Goal: Task Accomplishment & Management: Use online tool/utility

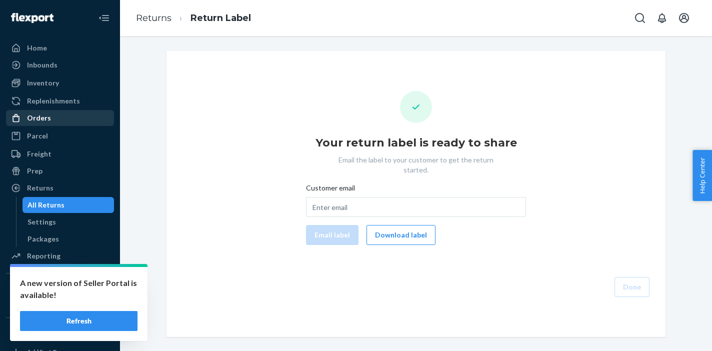
click at [45, 119] on div "Orders" at bounding box center [39, 118] width 24 height 10
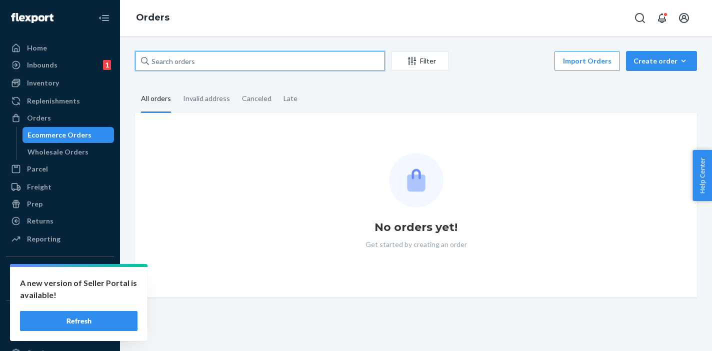
click at [226, 61] on input "text" at bounding box center [260, 61] width 250 height 20
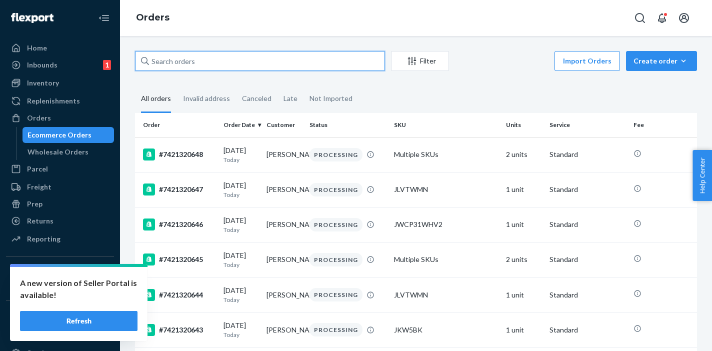
paste input "#7421319207"
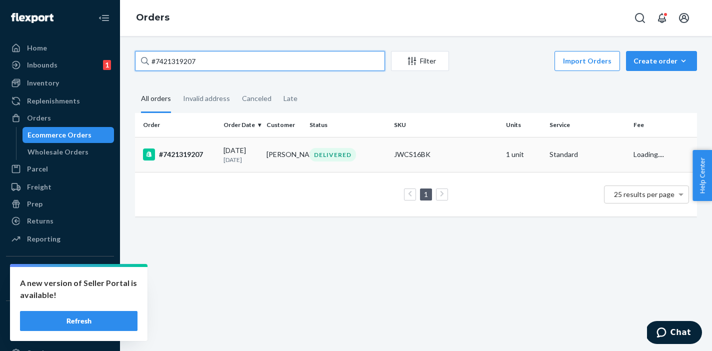
type input "#7421319207"
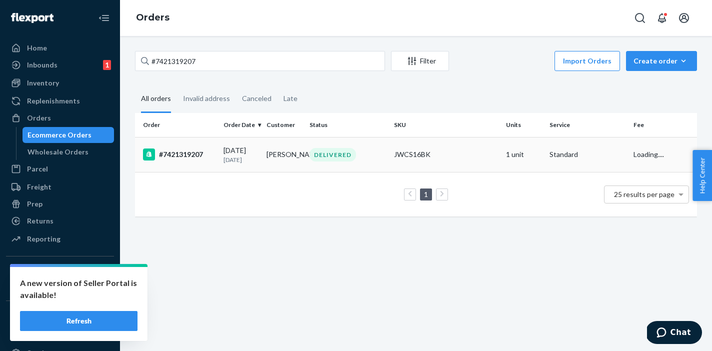
click at [263, 155] on td "[PERSON_NAME]" at bounding box center [284, 154] width 43 height 35
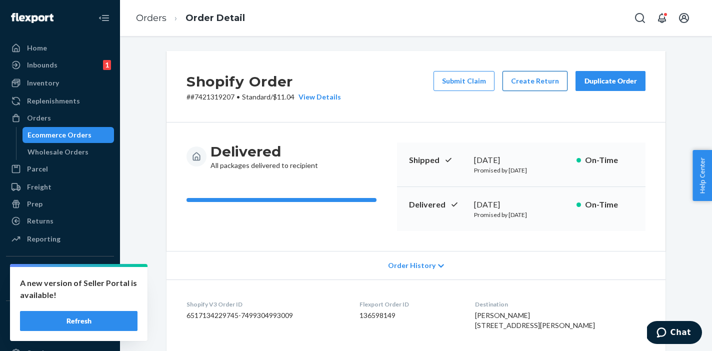
click at [530, 84] on button "Create Return" at bounding box center [535, 81] width 65 height 20
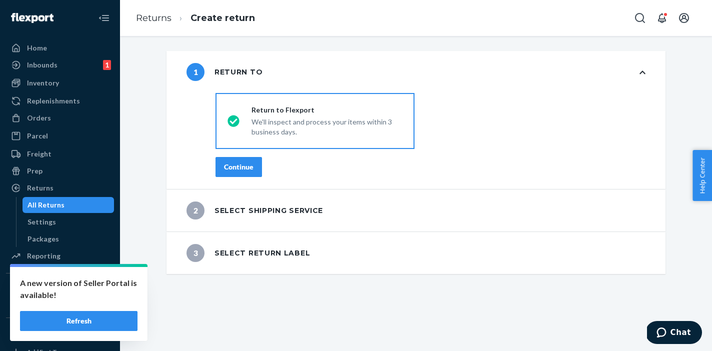
click at [232, 174] on button "Continue" at bounding box center [239, 167] width 47 height 20
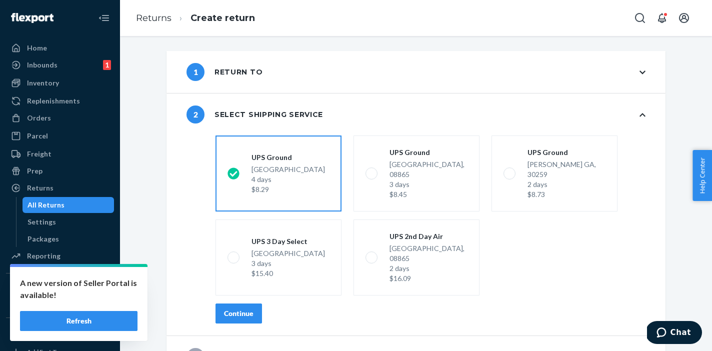
click at [241, 309] on div "Continue" at bounding box center [239, 314] width 30 height 10
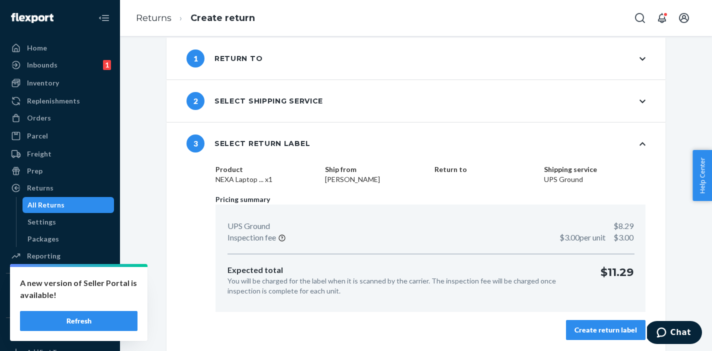
scroll to position [14, 0]
click at [601, 328] on div "Create return label" at bounding box center [606, 330] width 63 height 10
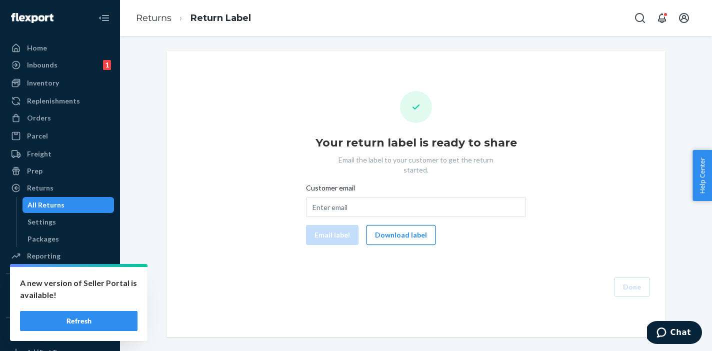
click at [385, 227] on button "Download label" at bounding box center [401, 235] width 69 height 20
